Goal: Information Seeking & Learning: Check status

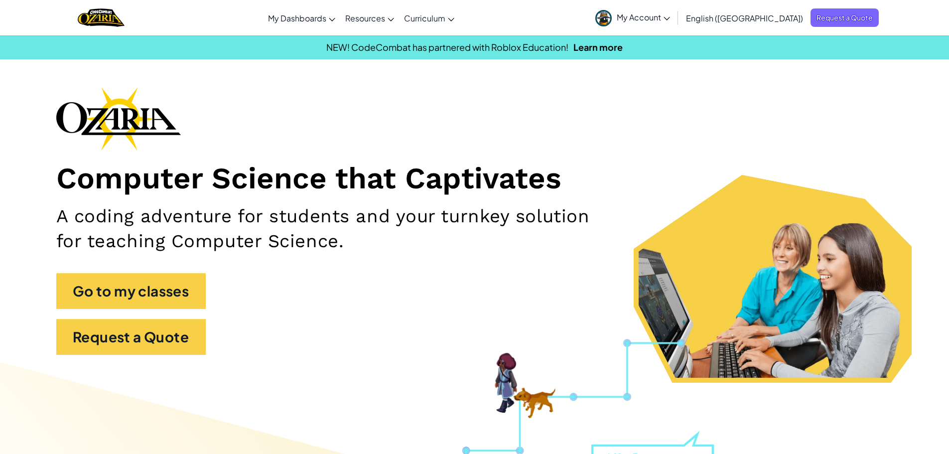
click at [673, 24] on link "My Account" at bounding box center [632, 17] width 85 height 31
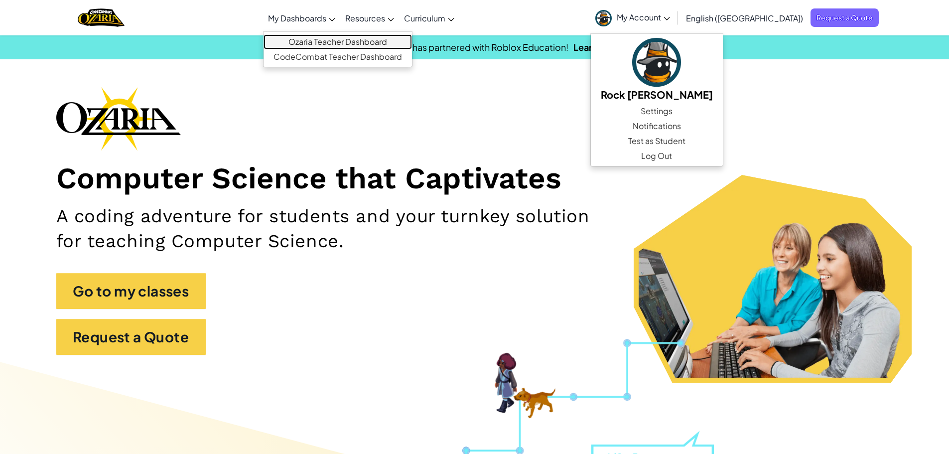
click at [324, 44] on link "Ozaria Teacher Dashboard" at bounding box center [338, 41] width 148 height 15
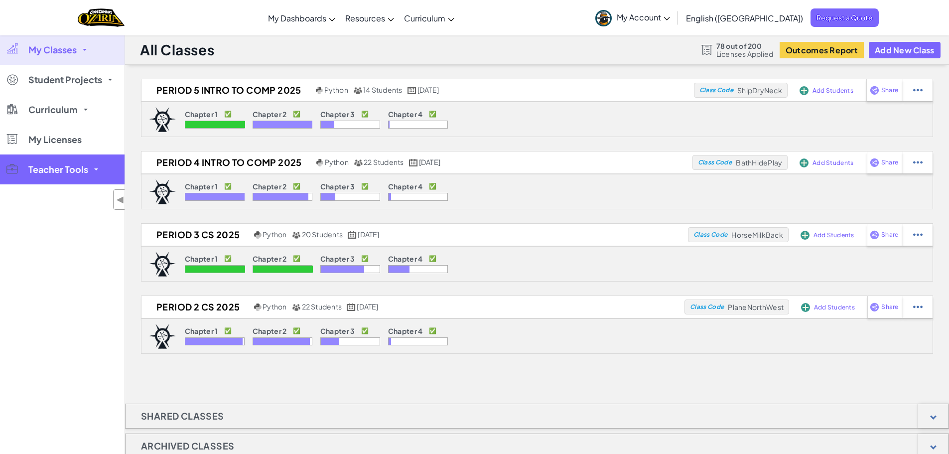
click at [55, 177] on link "Teacher Tools" at bounding box center [62, 169] width 125 height 30
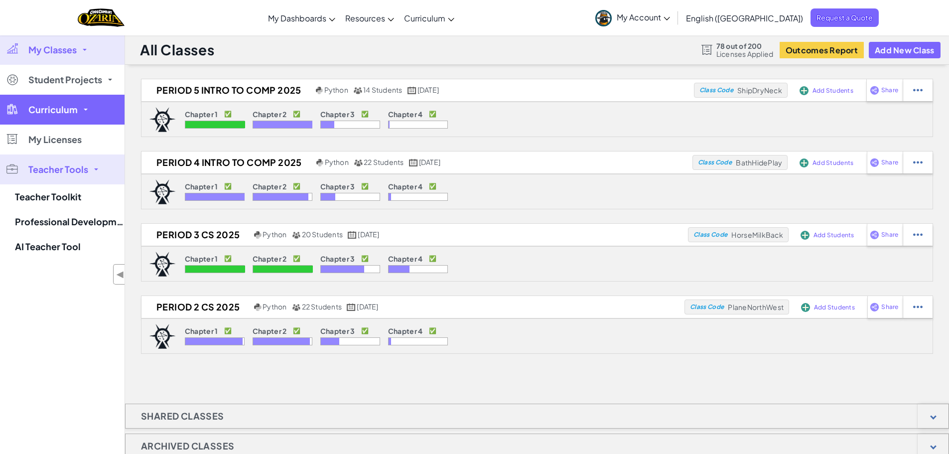
click at [80, 120] on link "Curriculum" at bounding box center [62, 110] width 125 height 30
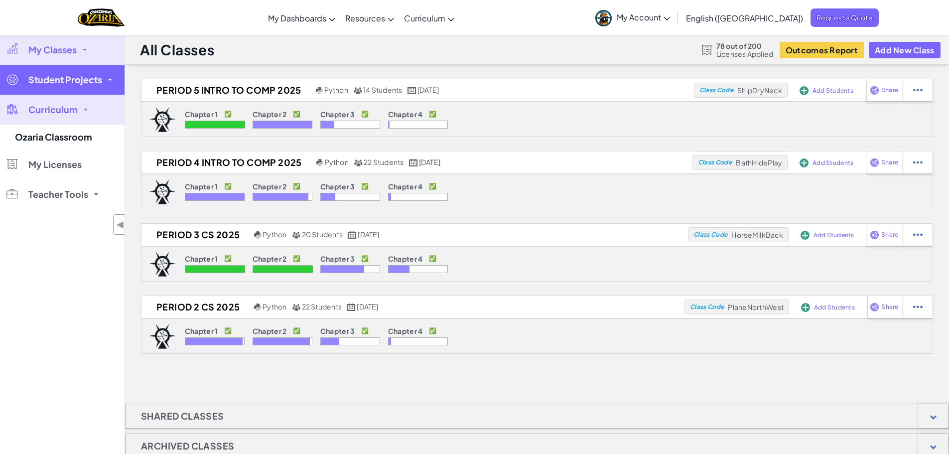
click at [82, 94] on link "Student Projects" at bounding box center [62, 80] width 125 height 30
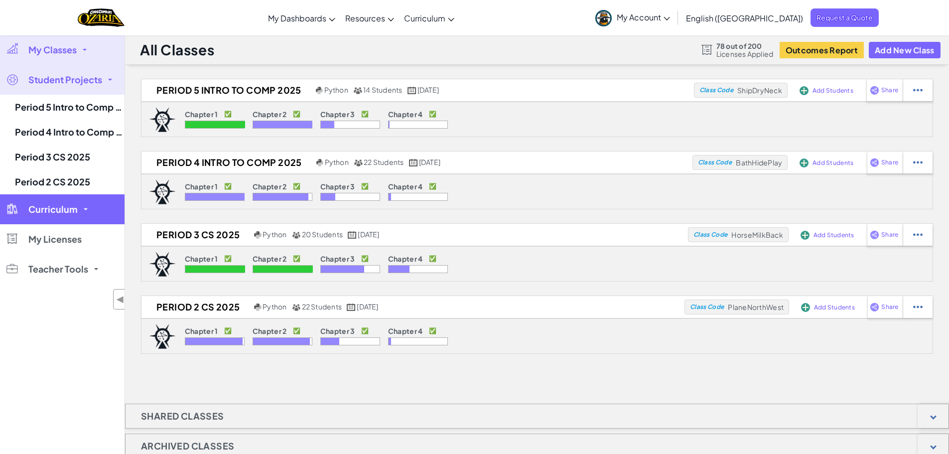
click at [82, 198] on link "Curriculum" at bounding box center [62, 209] width 125 height 30
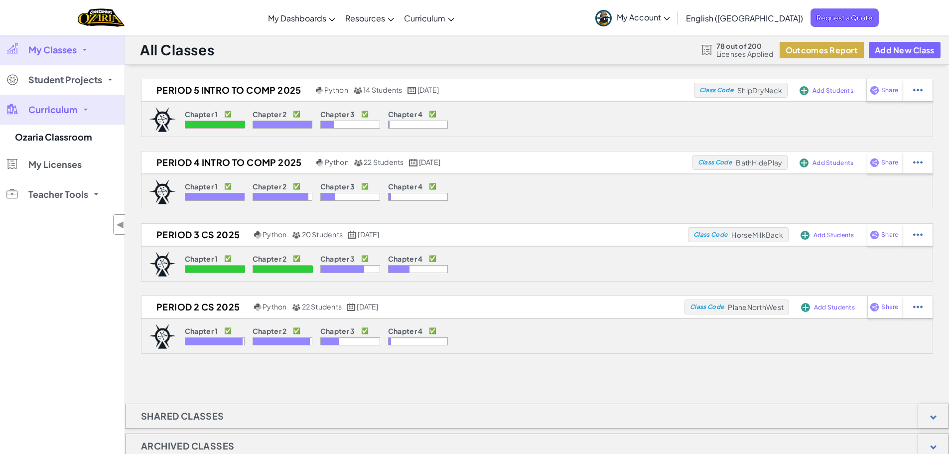
click at [812, 51] on button "Outcomes Report" at bounding box center [822, 50] width 84 height 16
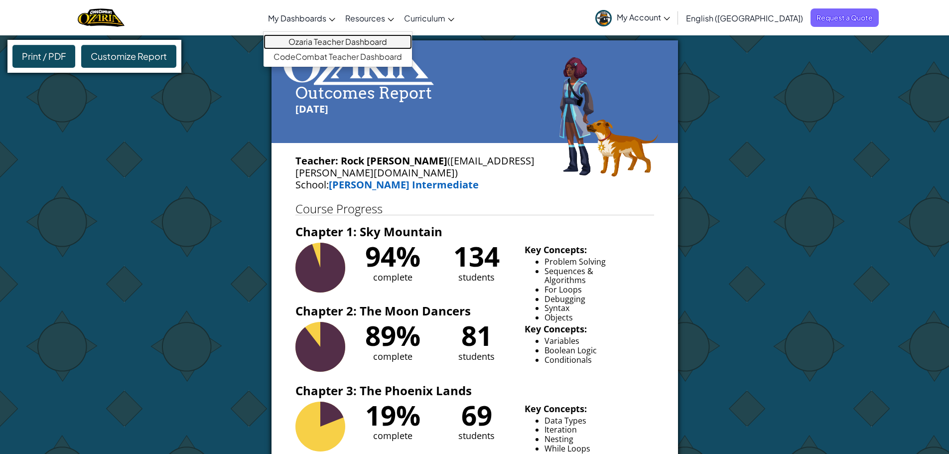
click at [336, 42] on link "Ozaria Teacher Dashboard" at bounding box center [338, 41] width 148 height 15
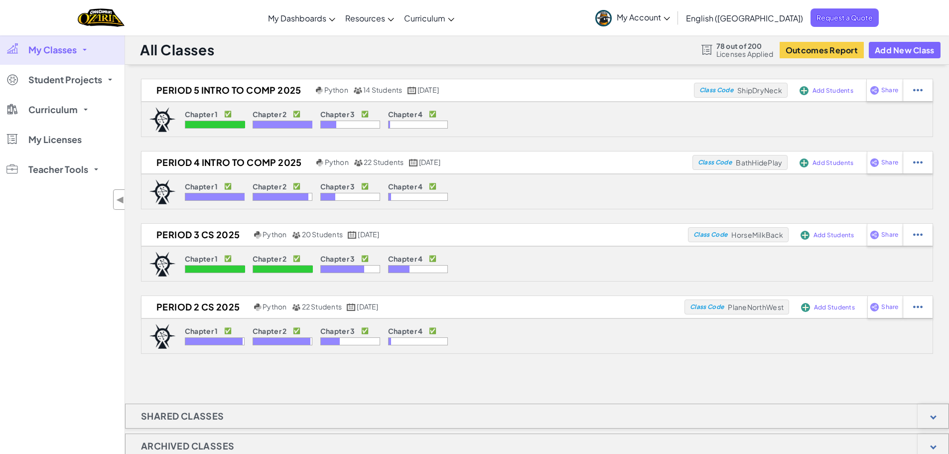
click at [652, 132] on div "Chapter 1 ✅ Chapter 2 ✅ Chapter 3 ✅ Chapter 4 ✅" at bounding box center [537, 119] width 792 height 35
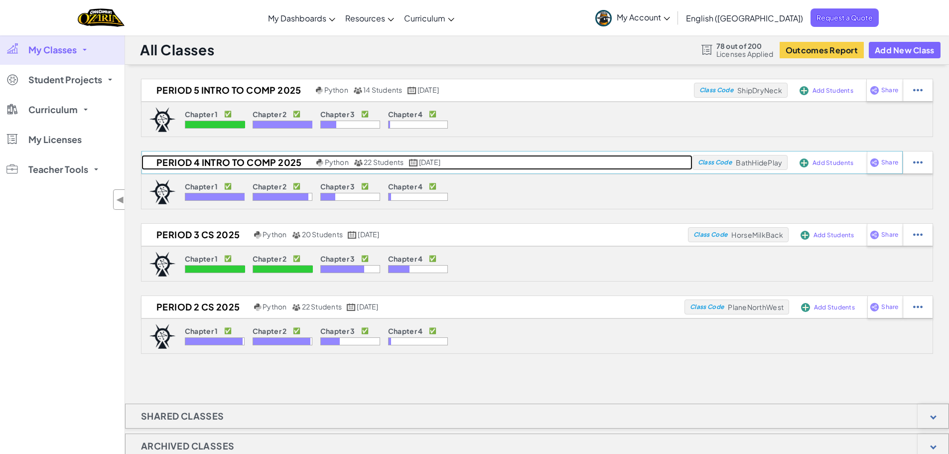
click at [255, 163] on h2 "Period 4 Intro to Comp 2025" at bounding box center [228, 162] width 172 height 15
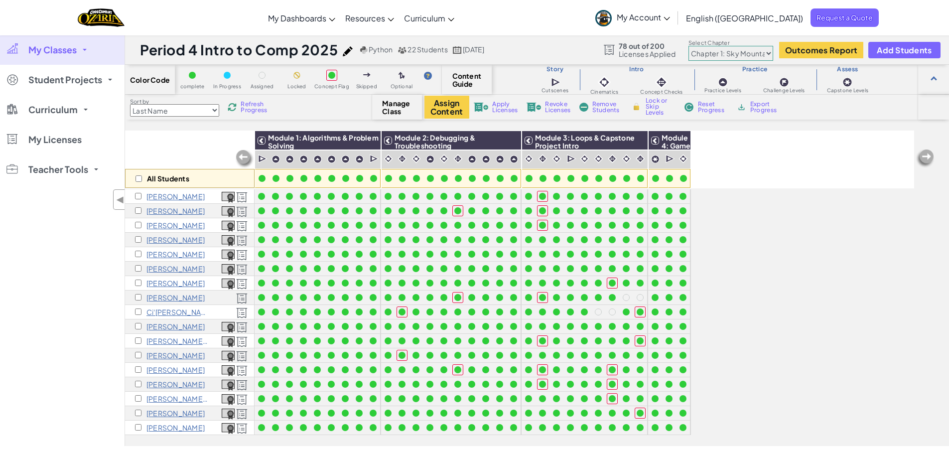
click at [733, 49] on select "Chapter 1: Sky Mountain Chapter 2: The Moon Dancers Chapter 3: The Phoenix Land…" at bounding box center [731, 53] width 85 height 15
select select "5d8a57abe8919b28d5113af1"
click at [689, 46] on select "Chapter 1: Sky Mountain Chapter 2: The Moon Dancers Chapter 3: The Phoenix Land…" at bounding box center [731, 53] width 85 height 15
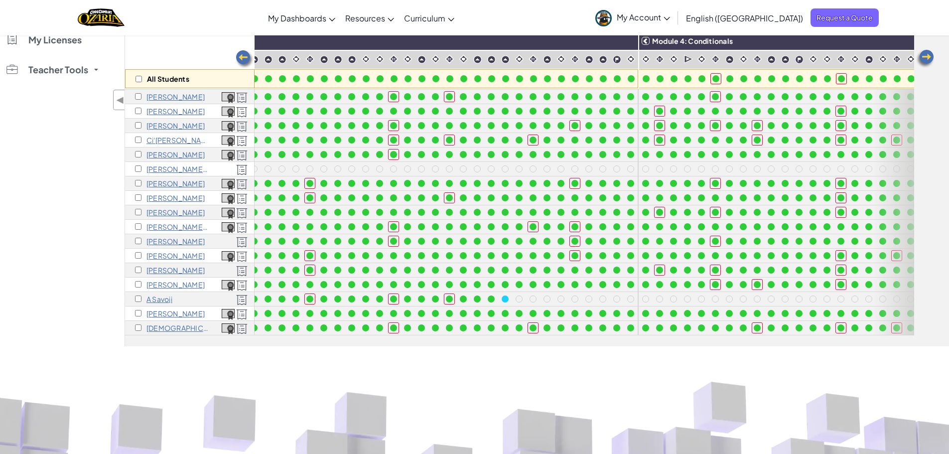
scroll to position [80, 604]
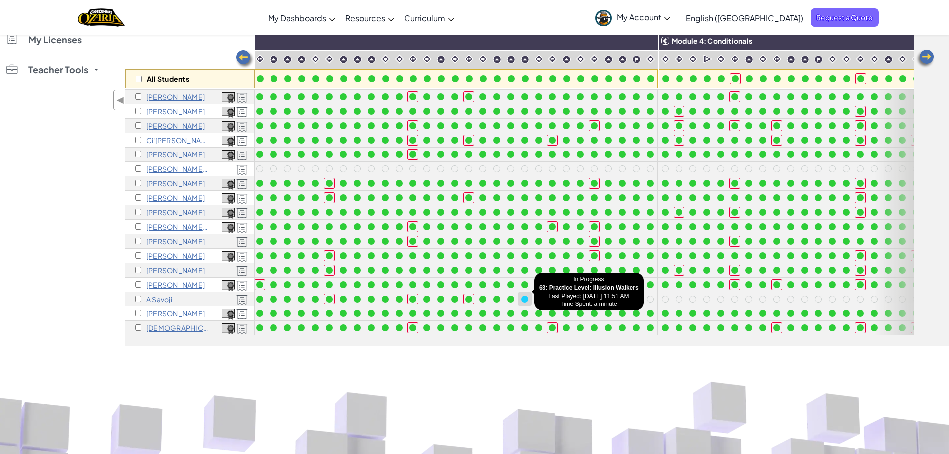
click at [524, 295] on div at bounding box center [524, 298] width 7 height 7
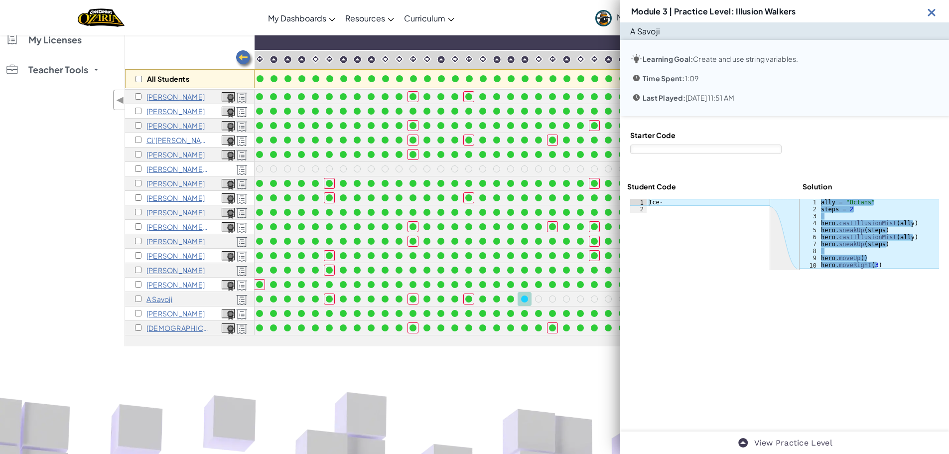
click at [154, 295] on p "A Savoji" at bounding box center [159, 299] width 26 height 8
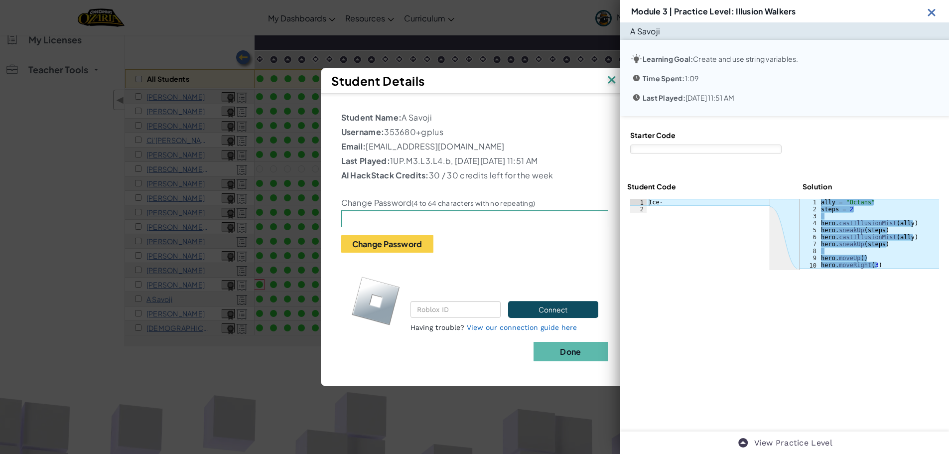
click at [930, 14] on img at bounding box center [932, 12] width 12 height 12
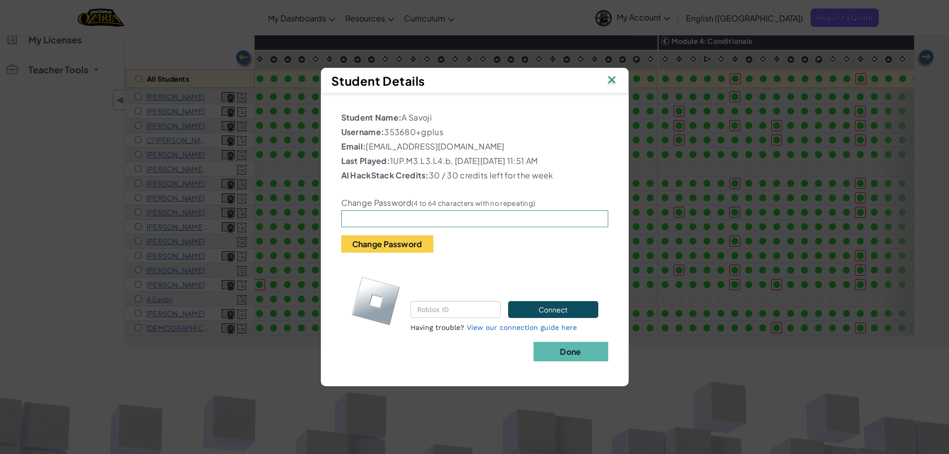
click at [614, 79] on img at bounding box center [611, 80] width 13 height 15
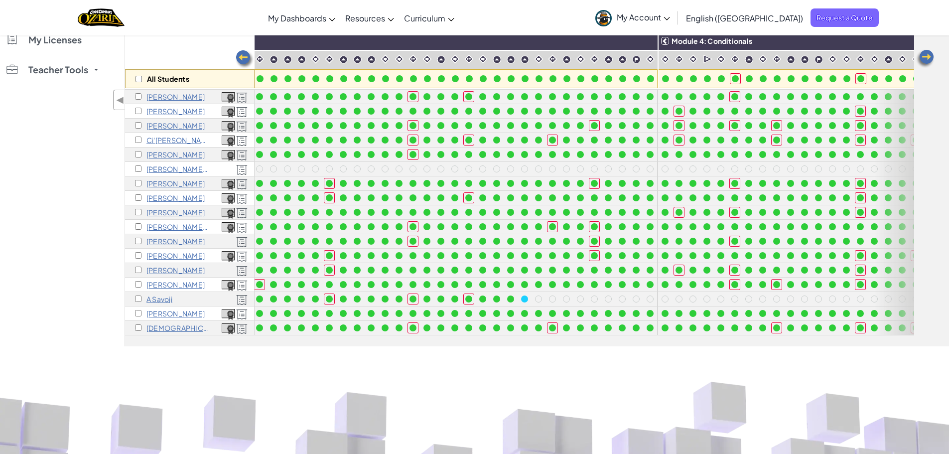
scroll to position [0, 0]
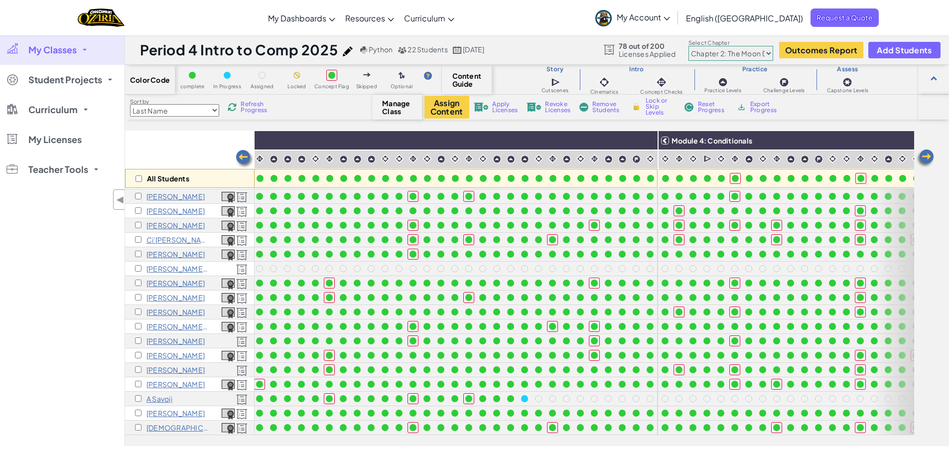
click at [25, 54] on link "My Classes" at bounding box center [62, 50] width 125 height 30
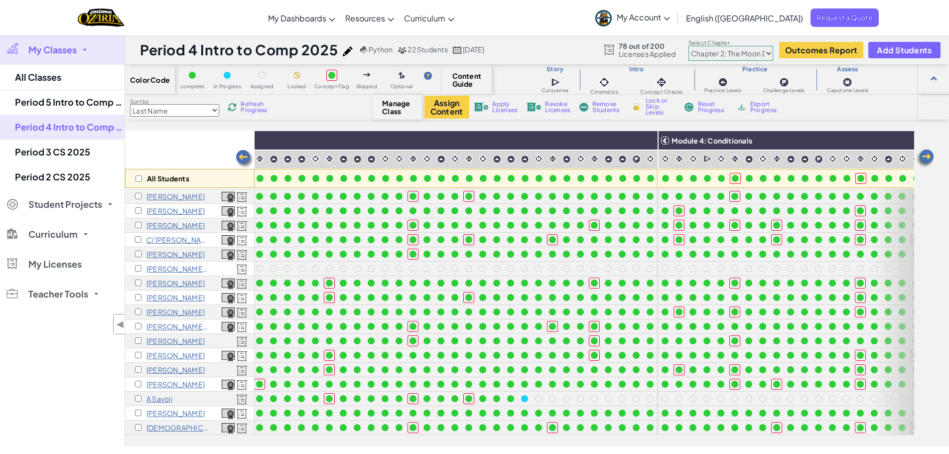
click at [757, 106] on span "Export Progress" at bounding box center [765, 107] width 30 height 12
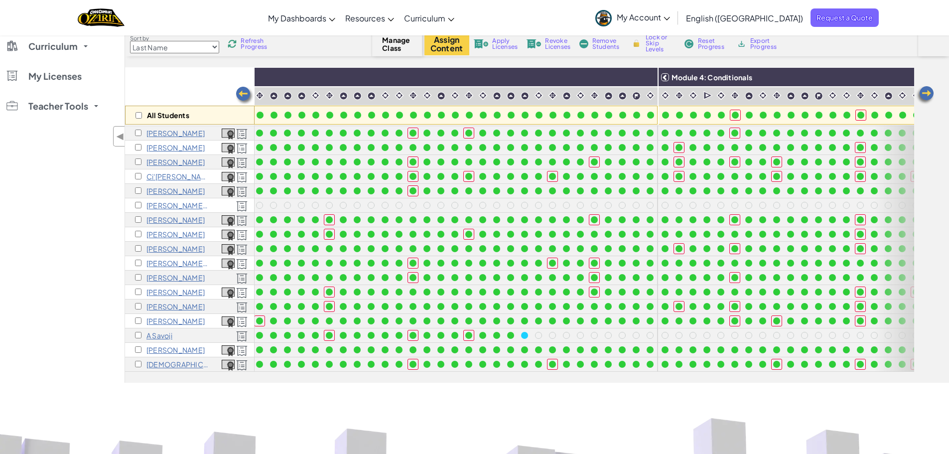
scroll to position [100, 0]
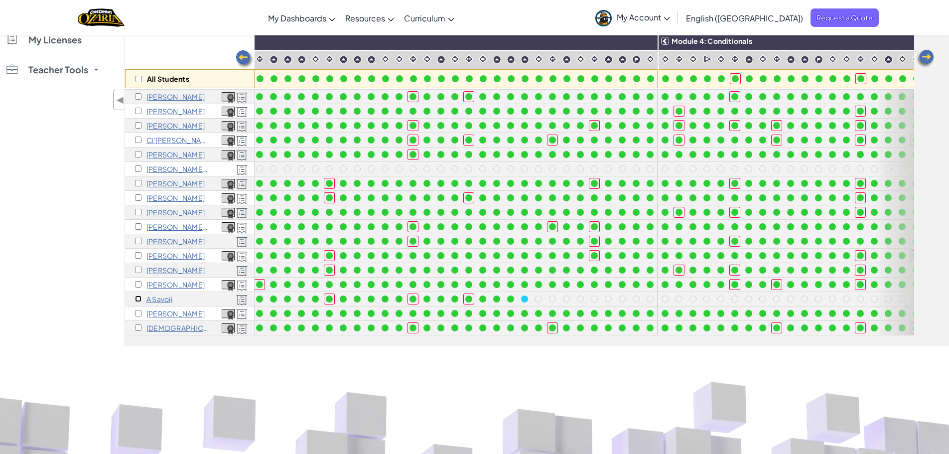
click at [137, 295] on input "checkbox" at bounding box center [138, 298] width 6 height 6
checkbox input "true"
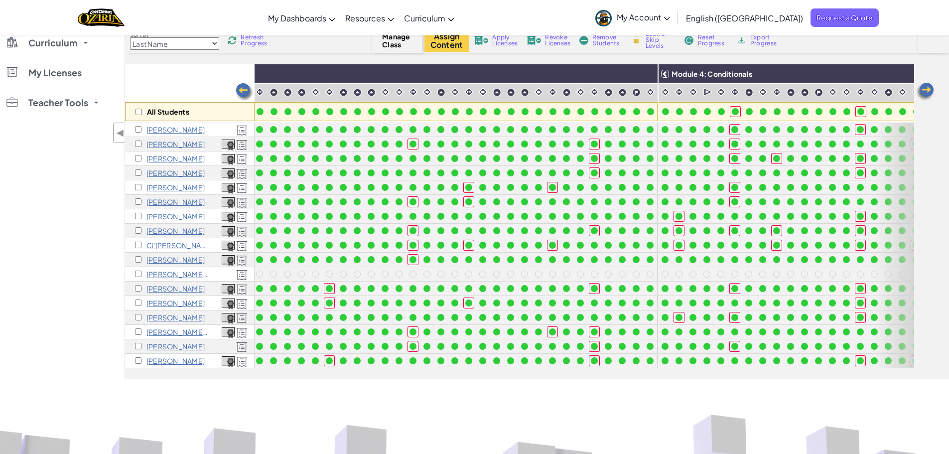
scroll to position [0, 0]
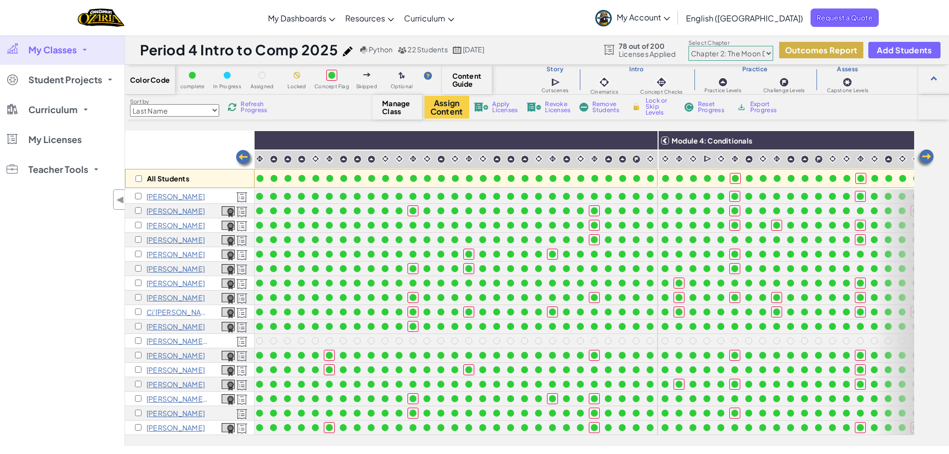
click at [820, 43] on button "Outcomes Report" at bounding box center [821, 50] width 84 height 16
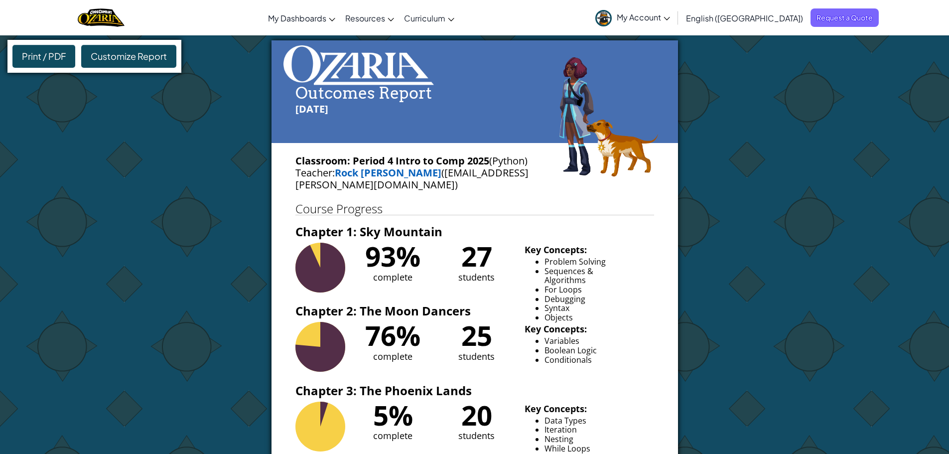
click at [138, 64] on div "Customize Report" at bounding box center [128, 56] width 95 height 23
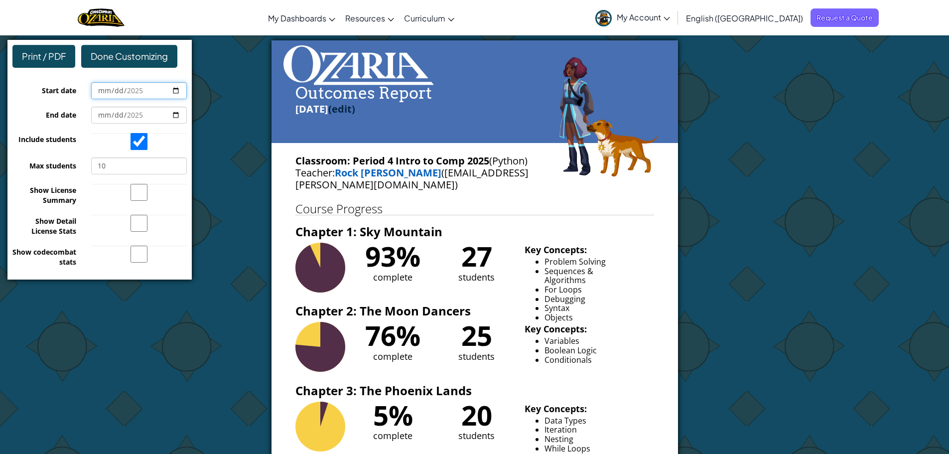
click at [145, 93] on input "Start date" at bounding box center [139, 90] width 96 height 17
click at [144, 142] on input "Include students" at bounding box center [139, 141] width 96 height 17
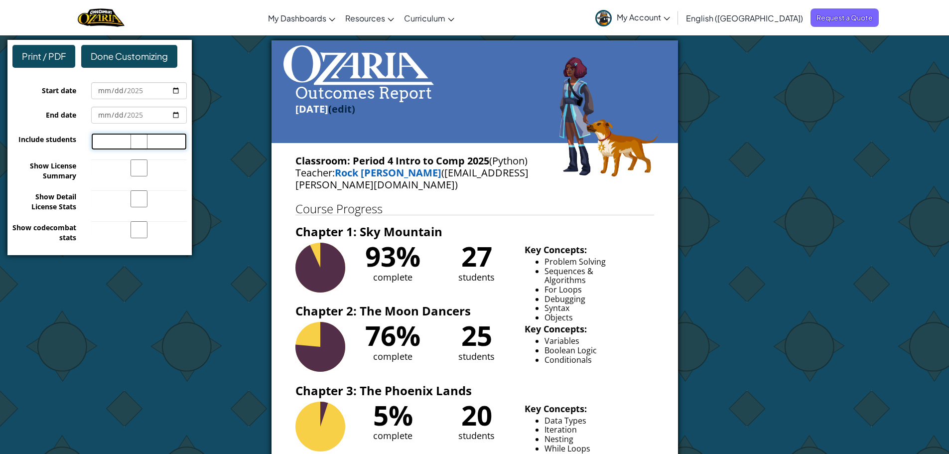
click at [140, 141] on input "Include students" at bounding box center [139, 141] width 96 height 17
checkbox input "true"
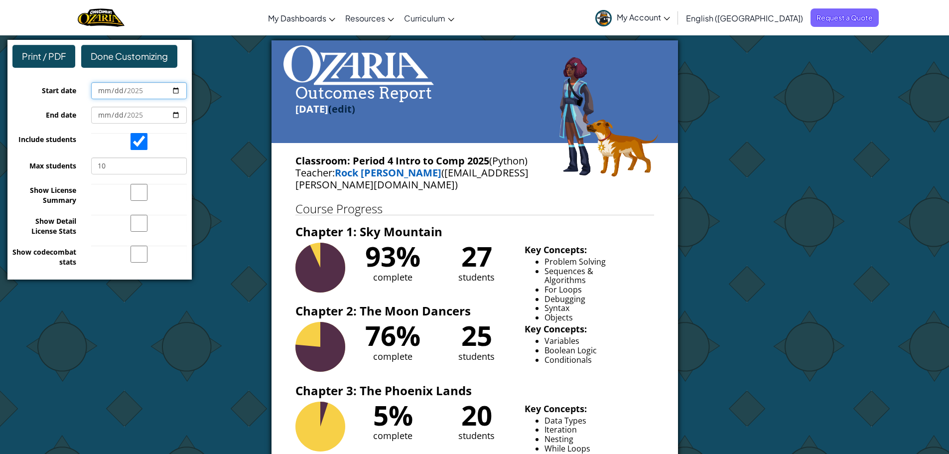
click at [113, 96] on input "Start date" at bounding box center [139, 90] width 96 height 17
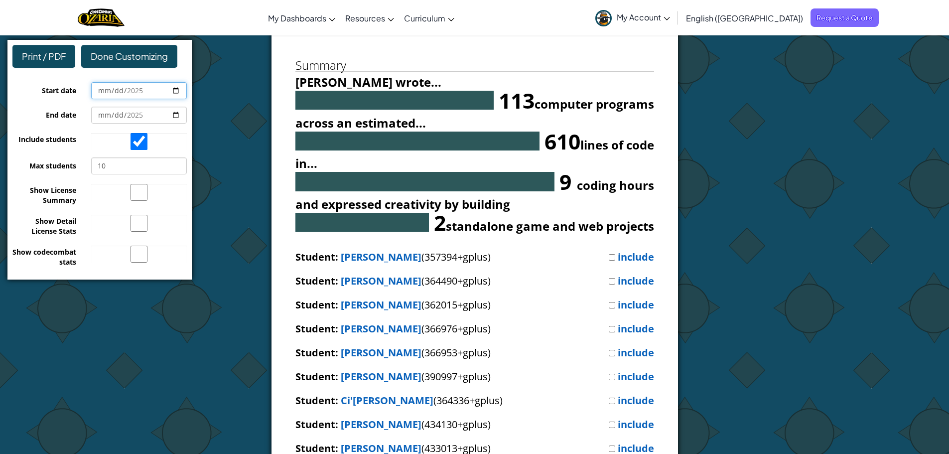
scroll to position [4235, 0]
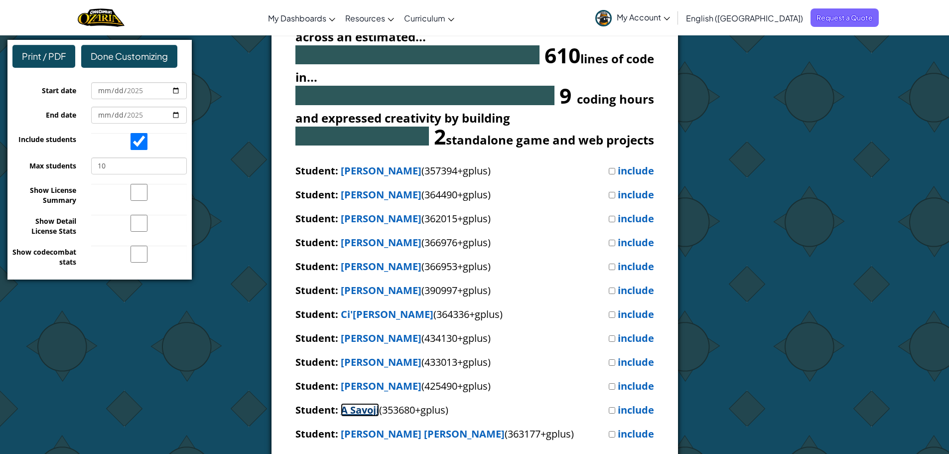
click at [362, 403] on b "A Savoji" at bounding box center [360, 409] width 38 height 13
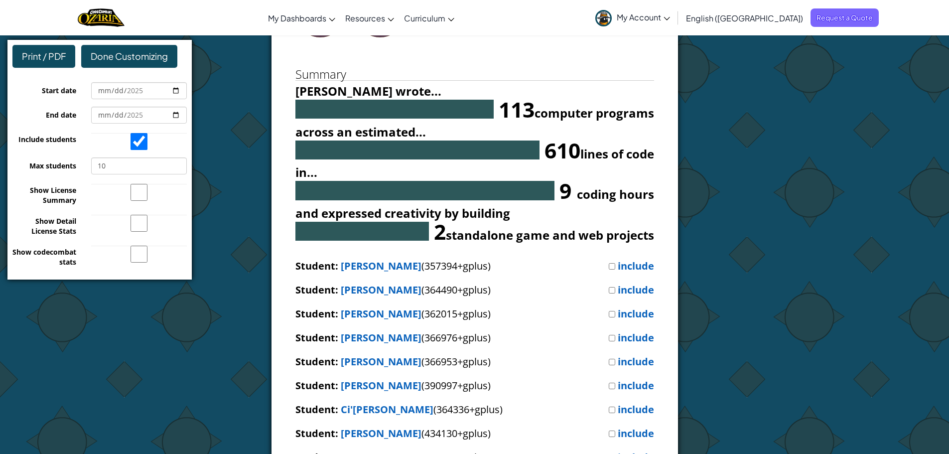
scroll to position [4036, 0]
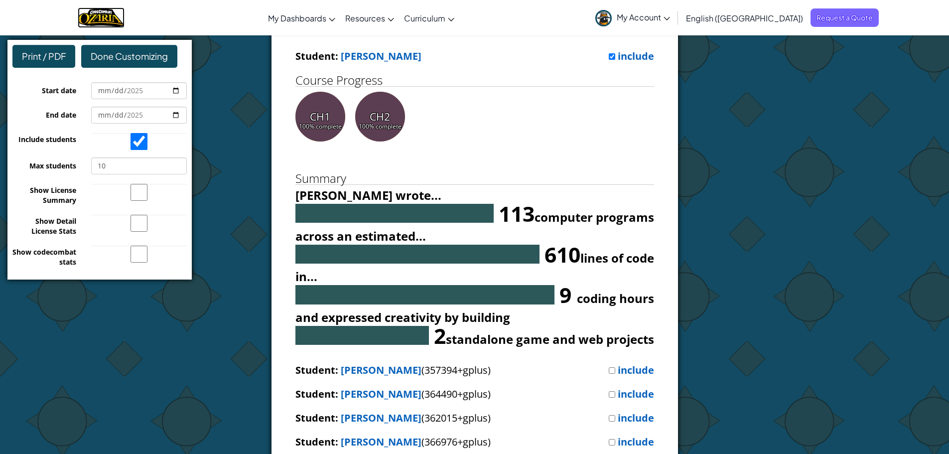
click at [104, 12] on img "Home" at bounding box center [101, 17] width 46 height 20
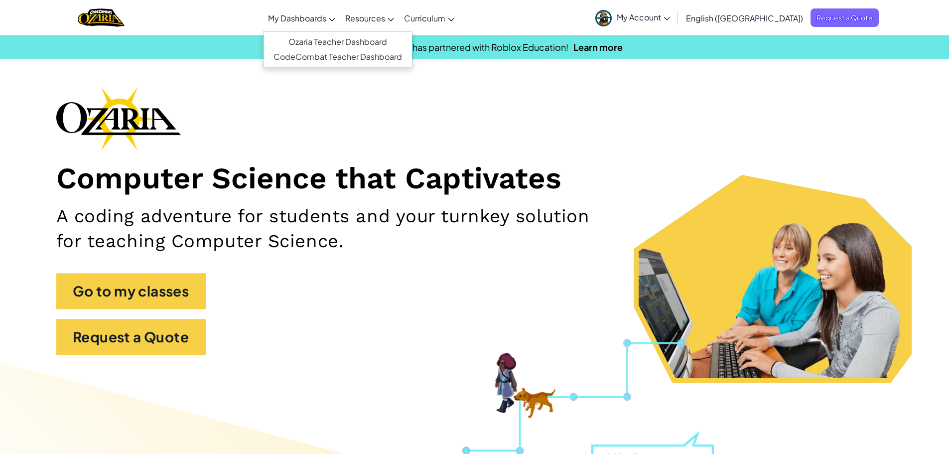
click at [326, 15] on span "My Dashboards" at bounding box center [297, 18] width 58 height 10
click at [346, 55] on link "CodeCombat Teacher Dashboard" at bounding box center [338, 56] width 148 height 15
